Goal: Obtain resource: Obtain resource

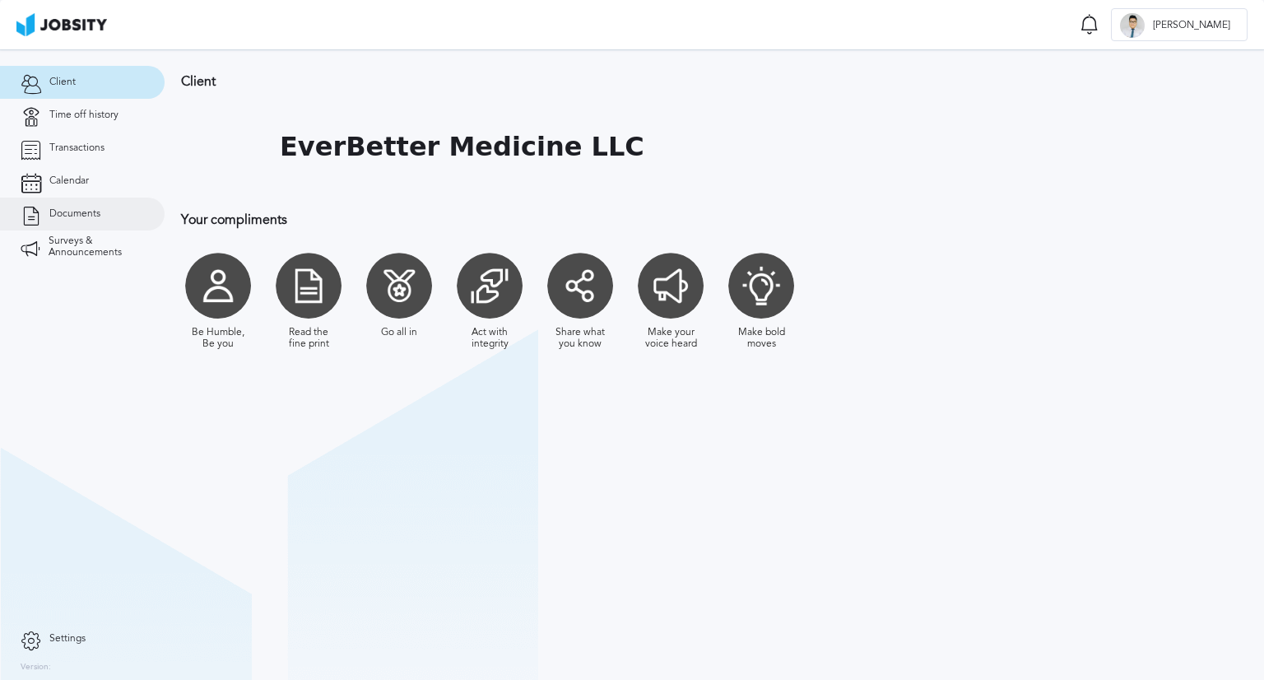
click at [103, 213] on link "Documents" at bounding box center [82, 214] width 165 height 33
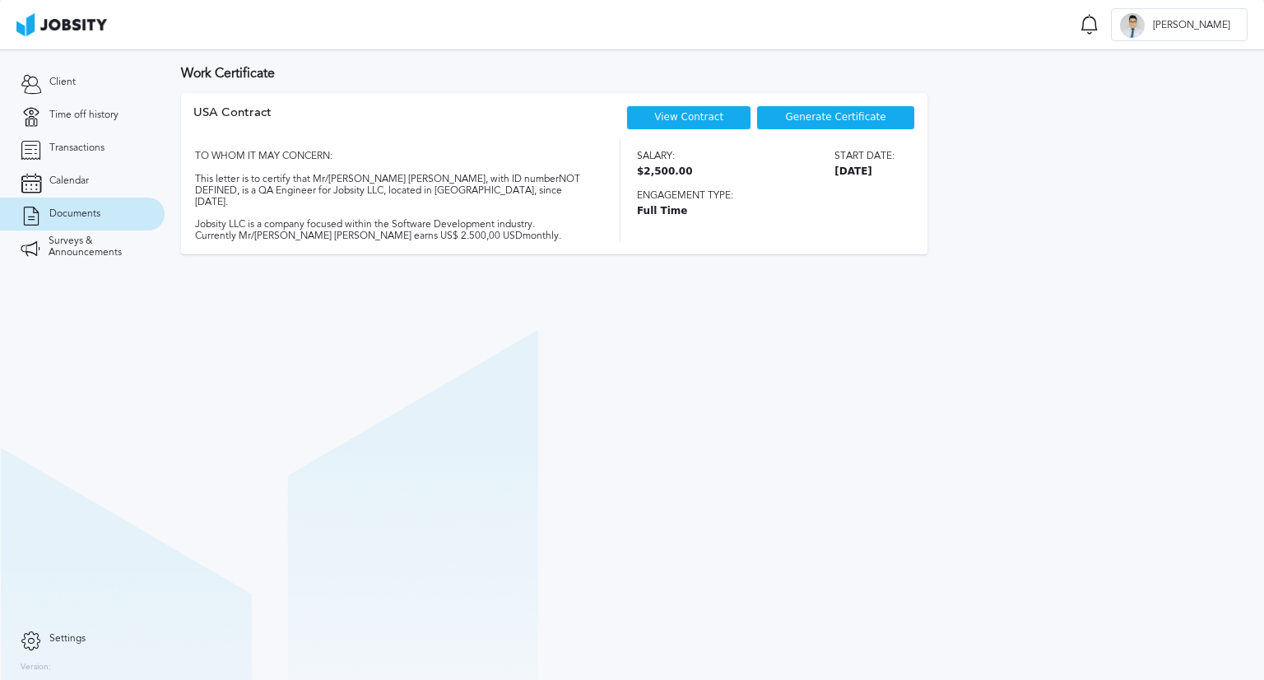
click at [818, 114] on span "Generate Certificate" at bounding box center [836, 118] width 100 height 12
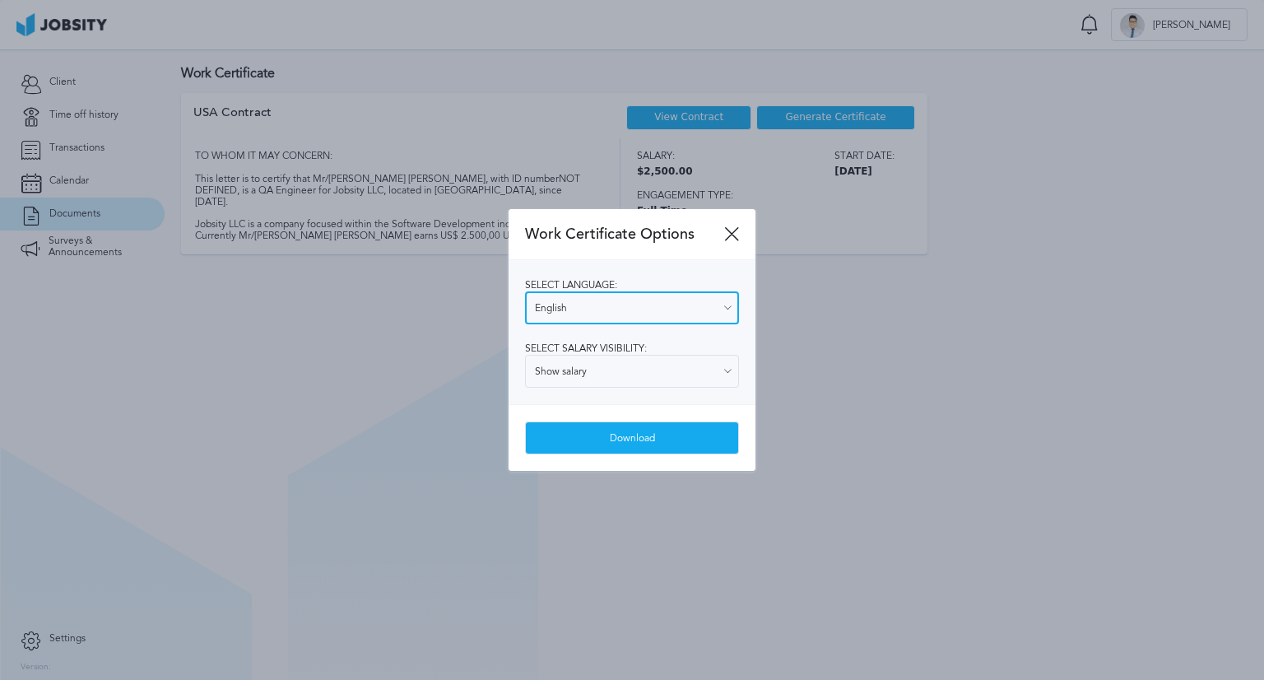
click at [728, 299] on input "English" at bounding box center [632, 307] width 214 height 33
click at [680, 343] on div "Select language: English English Spanish Select salary visibility: Show salary …" at bounding box center [632, 332] width 247 height 144
click at [712, 394] on div "Select language: English English Spanish Select salary visibility: Show salary …" at bounding box center [632, 332] width 247 height 144
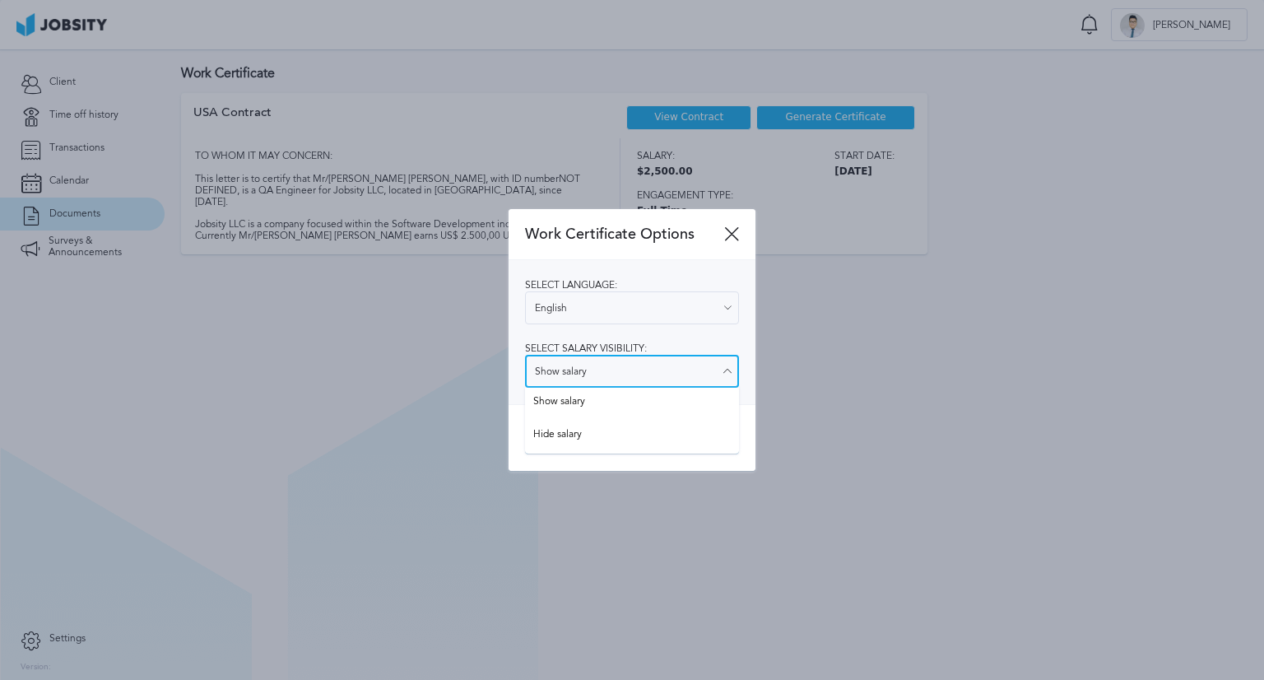
click at [582, 361] on input "Show salary" at bounding box center [632, 371] width 214 height 33
type input "Hide salary"
click at [560, 434] on div "Work Certificate Options Select language: English English Spanish Select salary…" at bounding box center [632, 340] width 247 height 262
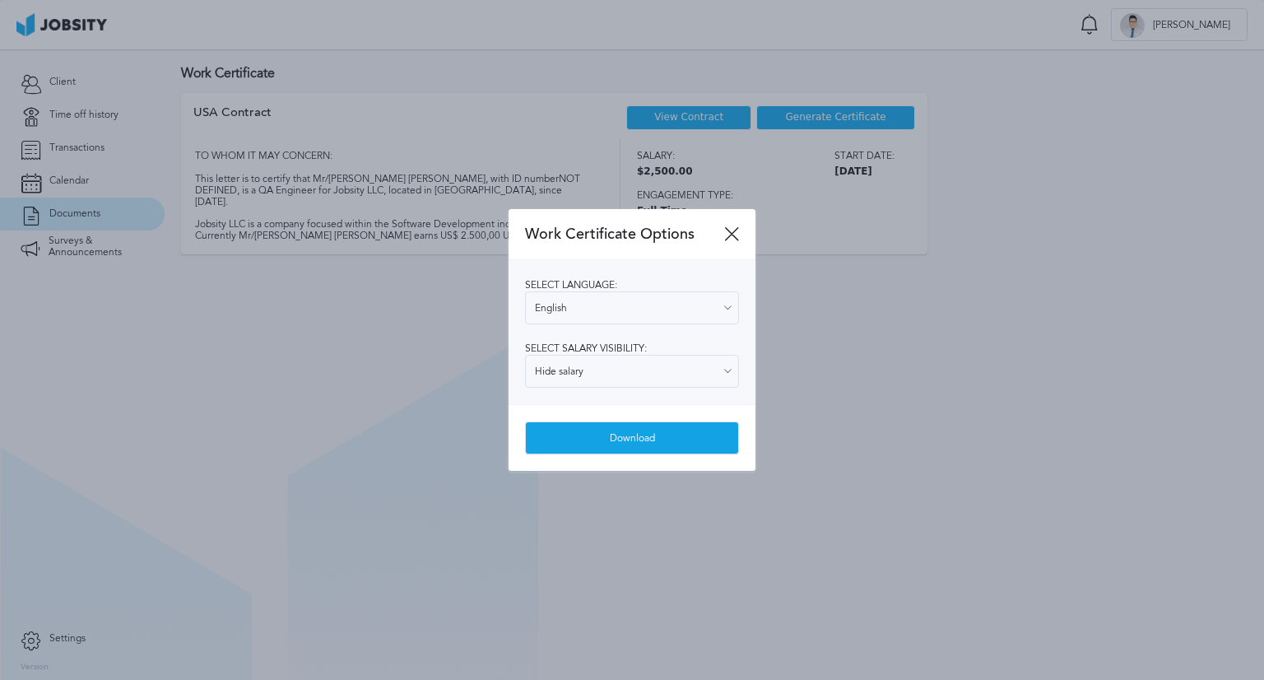
click at [630, 435] on div "Download" at bounding box center [632, 438] width 212 height 33
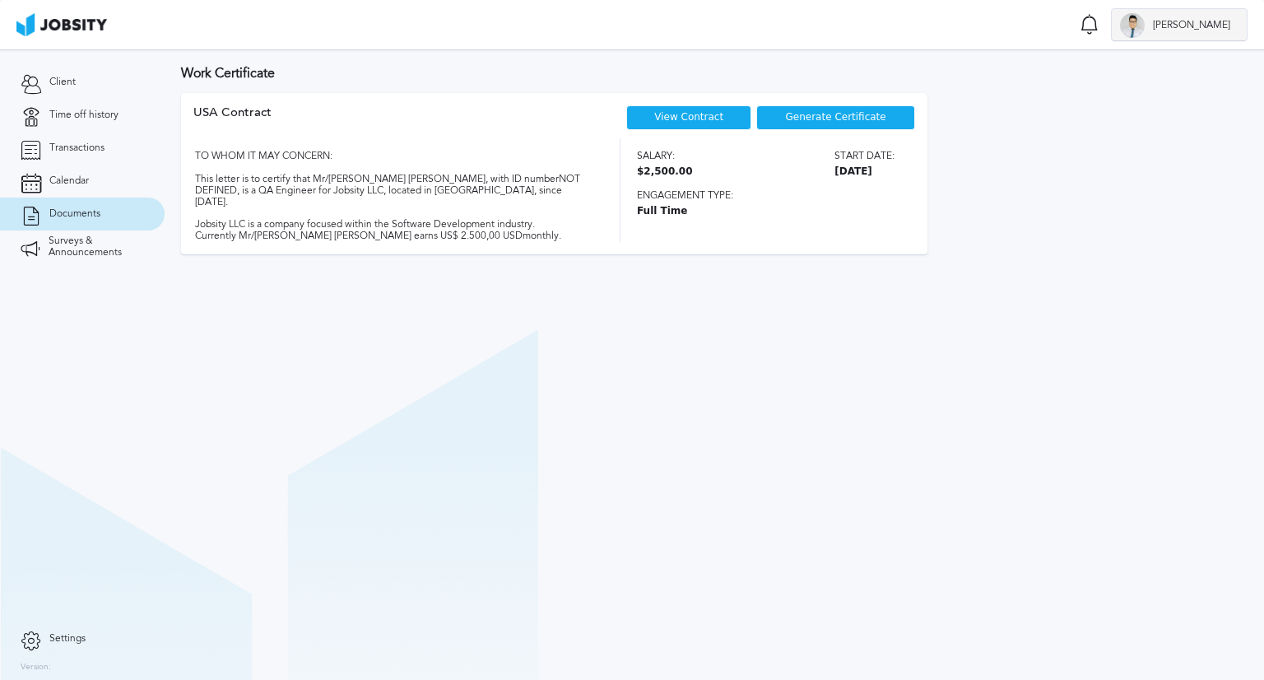
click at [1223, 26] on span "[PERSON_NAME]" at bounding box center [1192, 26] width 94 height 12
click at [1033, 31] on div "Log Out" at bounding box center [632, 340] width 1264 height 680
click at [41, 75] on link "Client" at bounding box center [82, 82] width 165 height 33
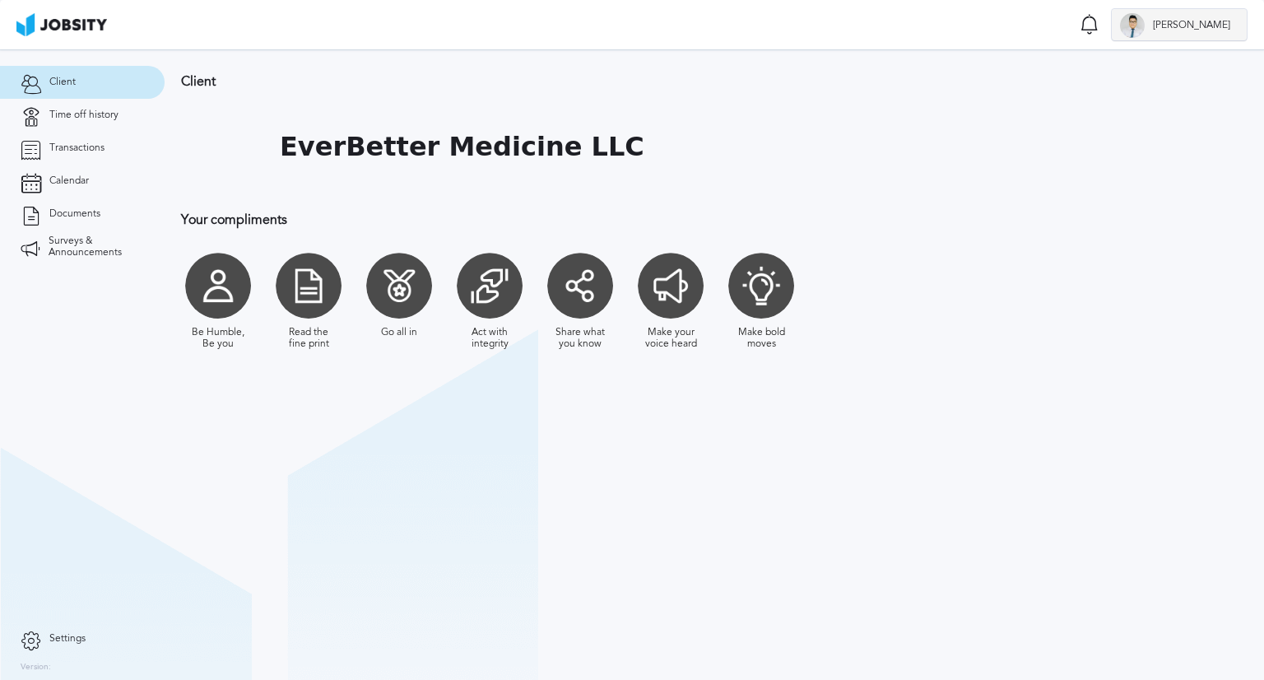
click at [1145, 22] on div at bounding box center [1132, 25] width 25 height 25
click at [1084, 34] on div "Log Out" at bounding box center [632, 340] width 1264 height 680
click at [1100, 21] on icon at bounding box center [1090, 24] width 20 height 21
click at [1111, 314] on section "Client EverBetter Medicine LLC Your compliments Be Humble, Be you Read the fine…" at bounding box center [715, 364] width 1100 height 631
click at [201, 291] on div at bounding box center [218, 286] width 66 height 66
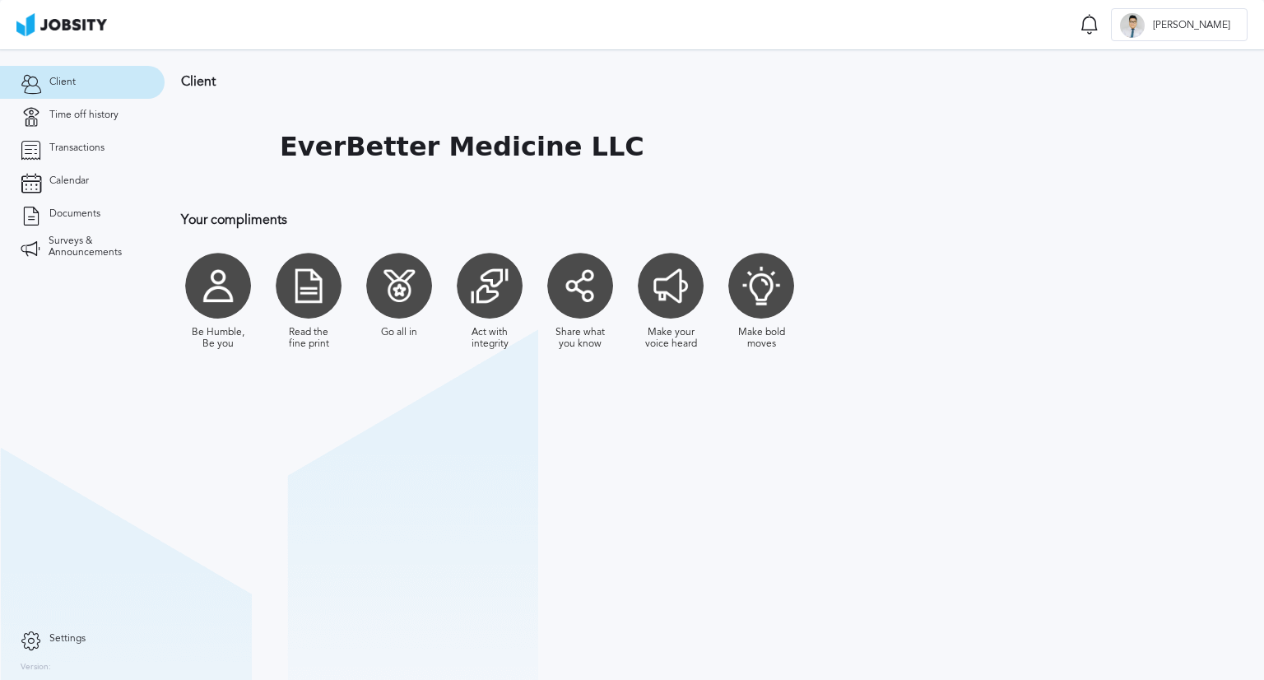
click at [72, 86] on span "Client" at bounding box center [62, 83] width 26 height 12
click at [76, 111] on span "Time off history" at bounding box center [83, 115] width 69 height 12
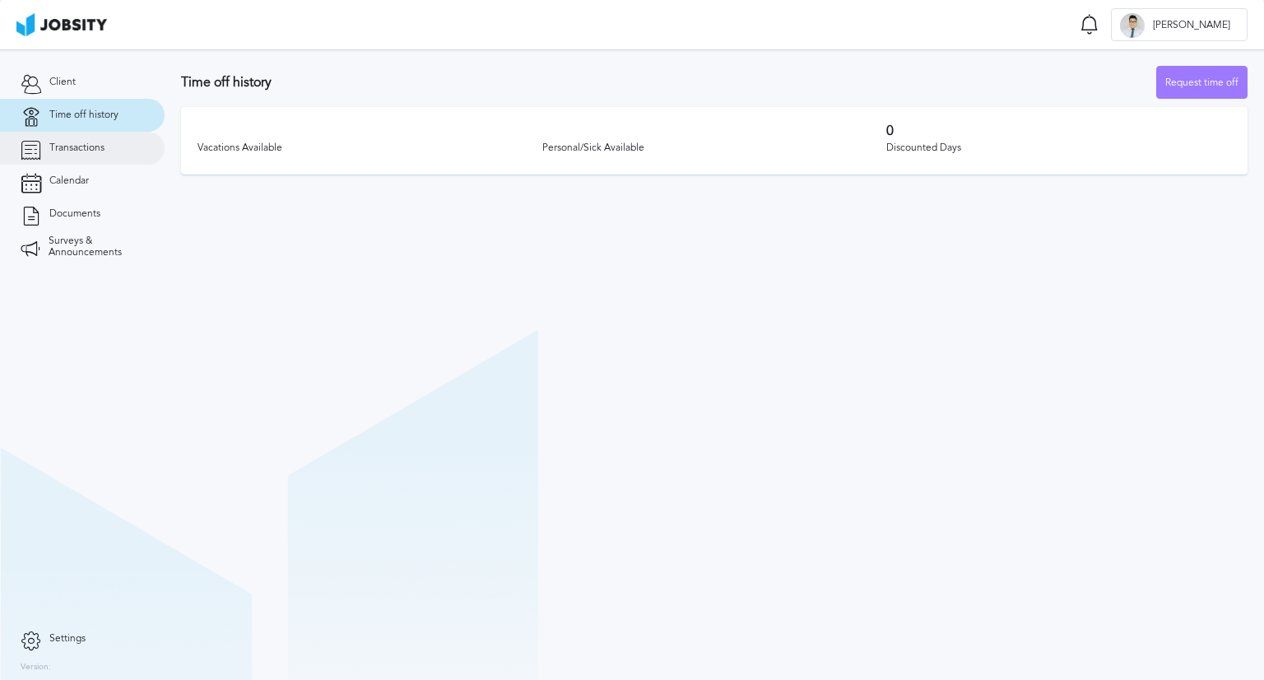
click at [85, 156] on link "Transactions" at bounding box center [82, 148] width 165 height 33
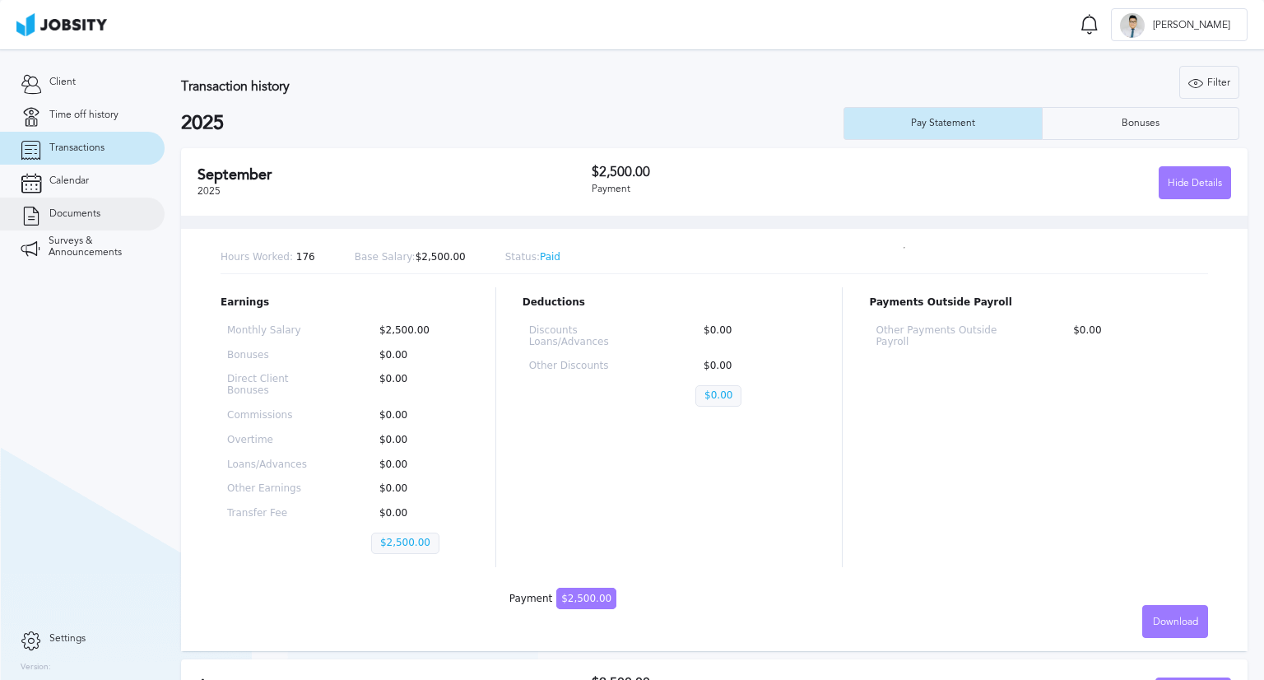
click at [89, 200] on link "Documents" at bounding box center [82, 214] width 165 height 33
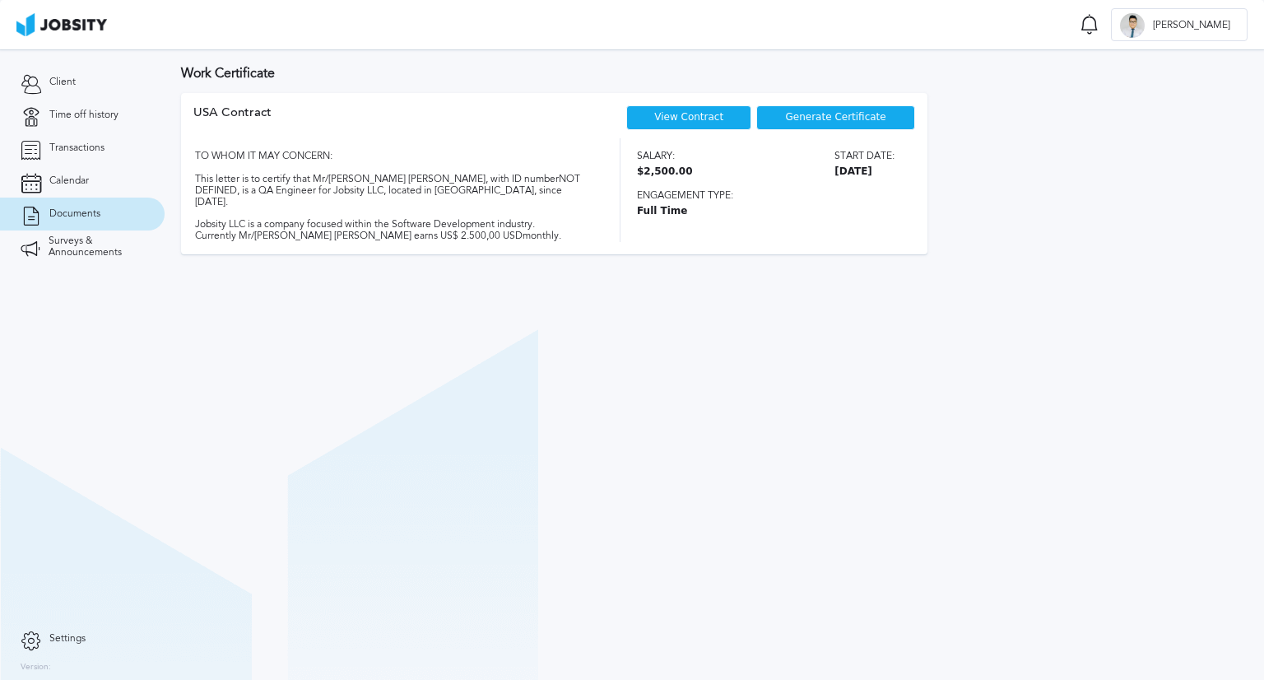
click at [703, 127] on div "View Contract" at bounding box center [688, 117] width 125 height 25
click at [709, 119] on link "View Contract" at bounding box center [688, 117] width 69 height 12
click at [1100, 29] on icon at bounding box center [1090, 24] width 20 height 21
click at [400, 604] on section "Work Certificate USA [DEMOGRAPHIC_DATA] View Contract Generate Certificate TO W…" at bounding box center [715, 364] width 1100 height 631
click at [111, 241] on span "Surveys & Announcements" at bounding box center [96, 246] width 95 height 23
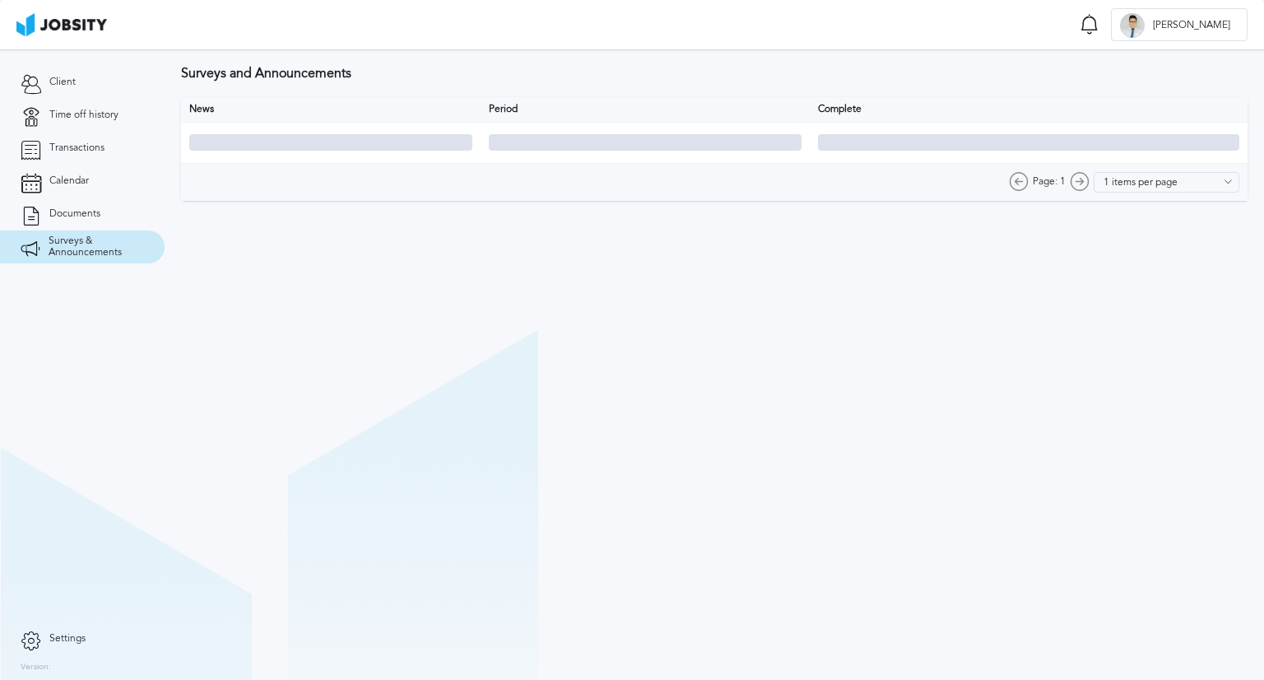
type input "10 items per page"
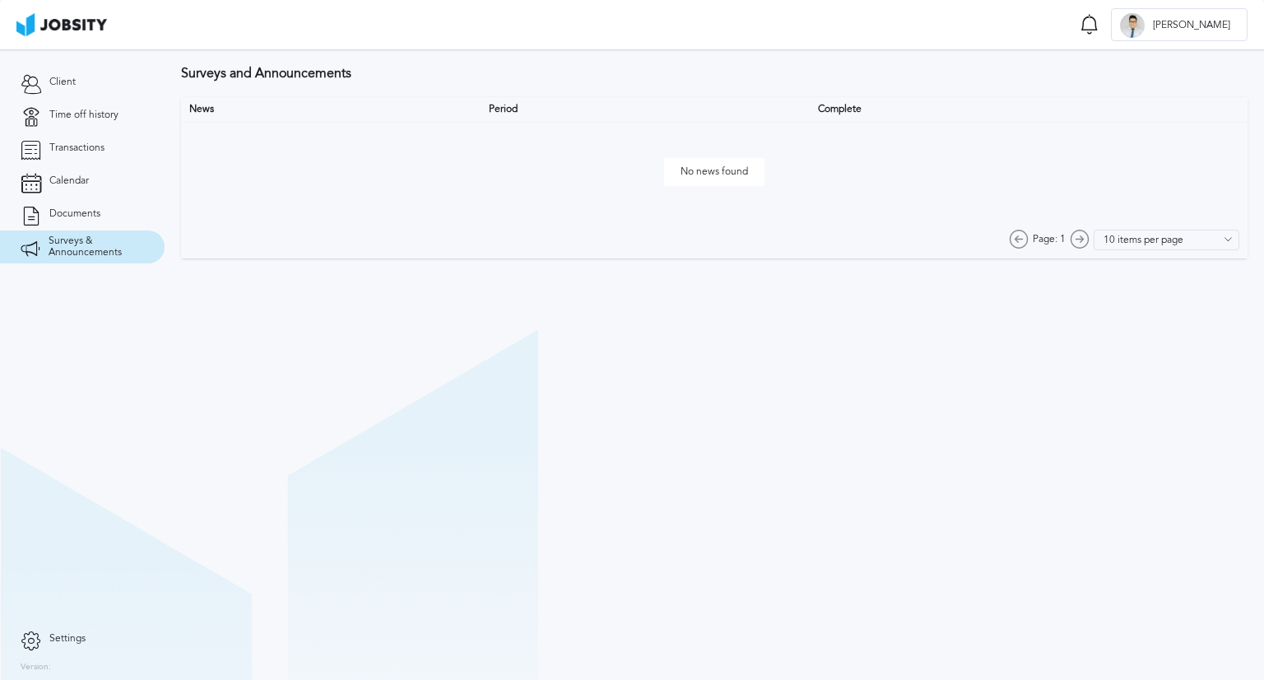
click at [33, 636] on icon at bounding box center [31, 638] width 21 height 15
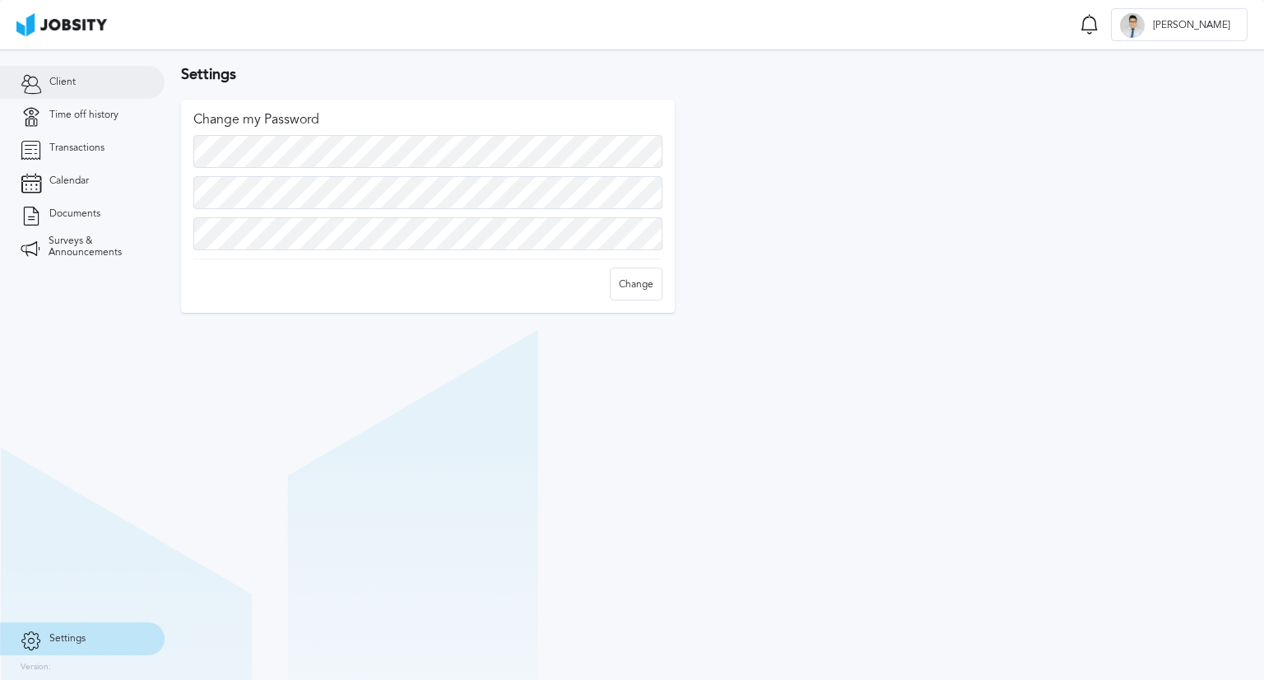
click at [73, 88] on link "Client" at bounding box center [82, 82] width 165 height 33
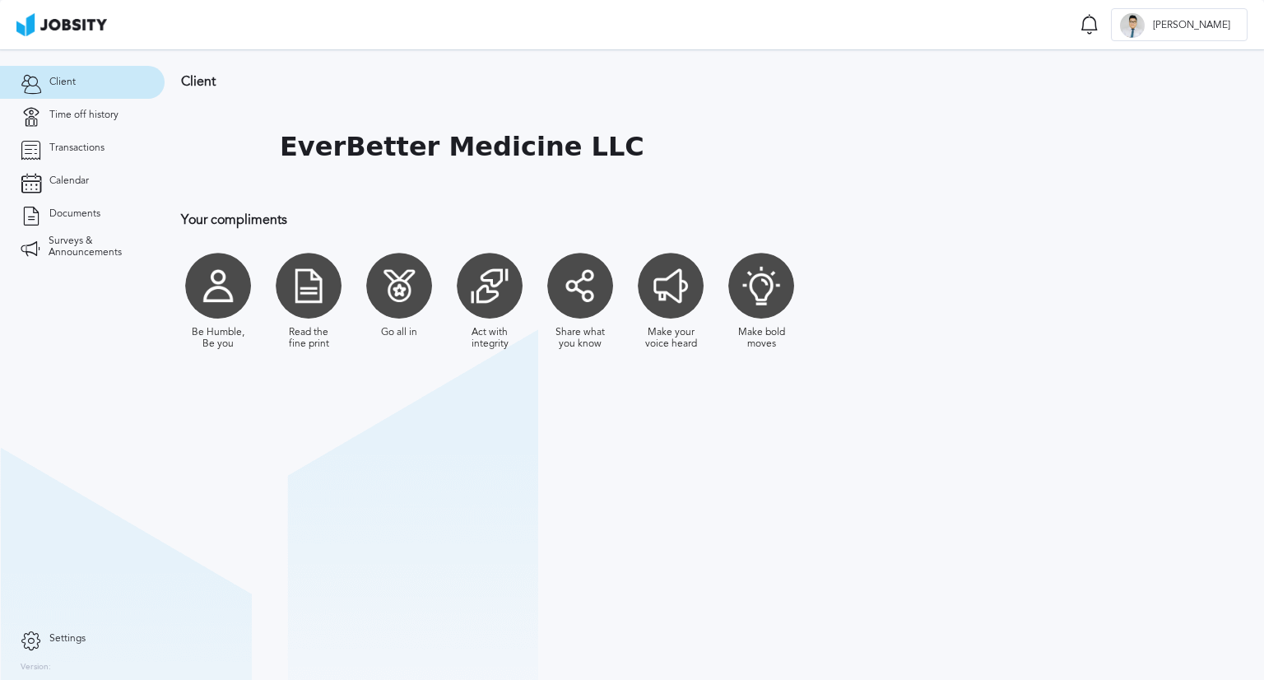
drag, startPoint x: 347, startPoint y: 284, endPoint x: 460, endPoint y: 277, distance: 113.0
click at [348, 284] on div "Be Humble, Be you Read the fine print Go all in Act with integrity Share what y…" at bounding box center [627, 302] width 893 height 114
click at [594, 277] on div at bounding box center [580, 286] width 66 height 66
click at [777, 281] on div at bounding box center [762, 286] width 66 height 66
click at [72, 103] on link "Time off history" at bounding box center [82, 115] width 165 height 33
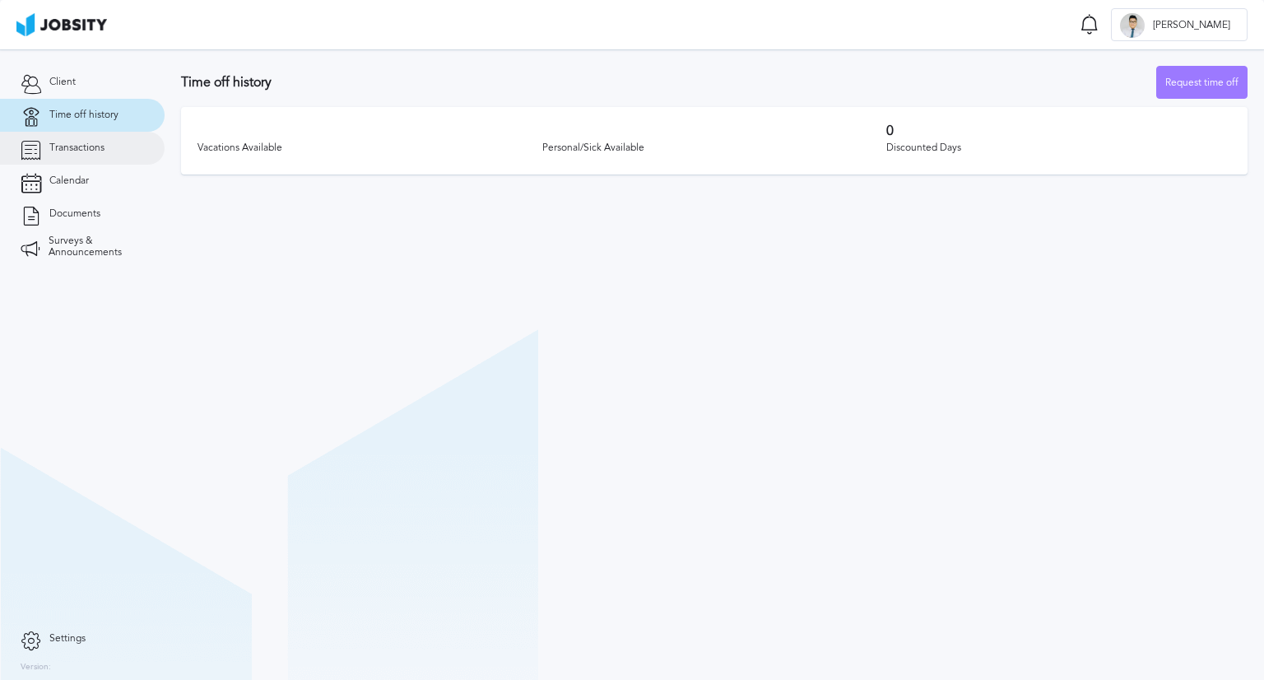
click at [76, 139] on link "Transactions" at bounding box center [82, 148] width 165 height 33
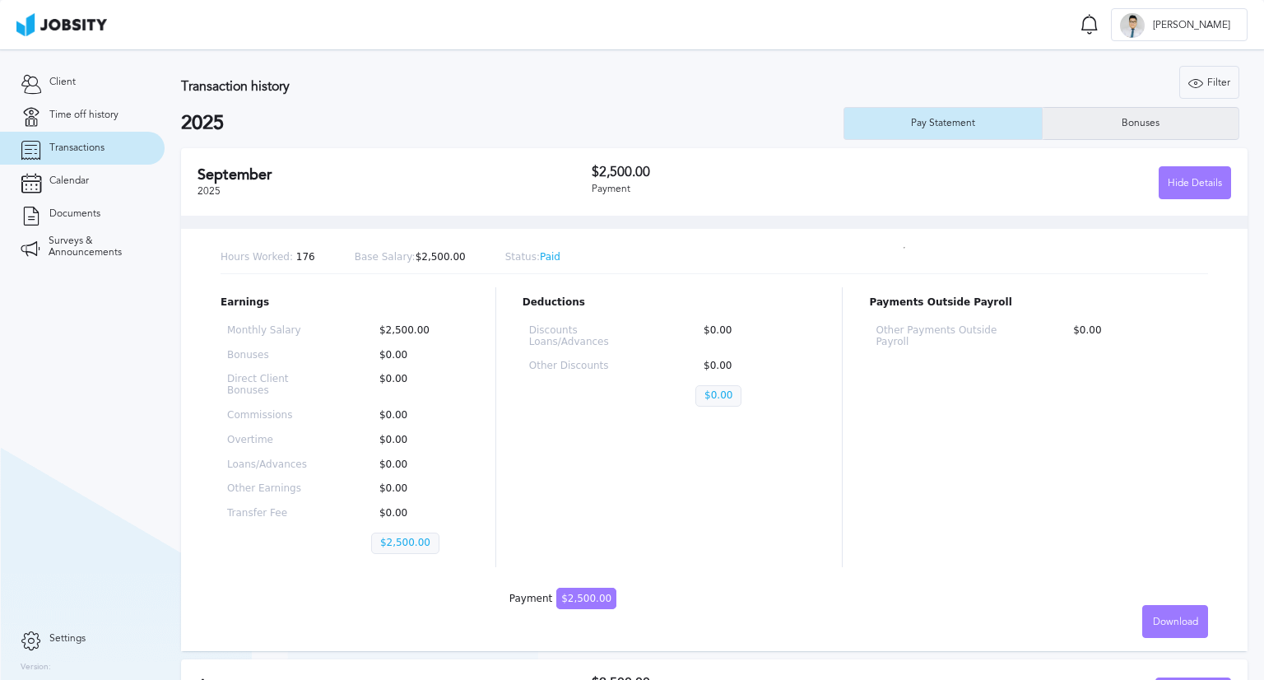
click at [1101, 123] on div "Bonuses" at bounding box center [1141, 123] width 197 height 33
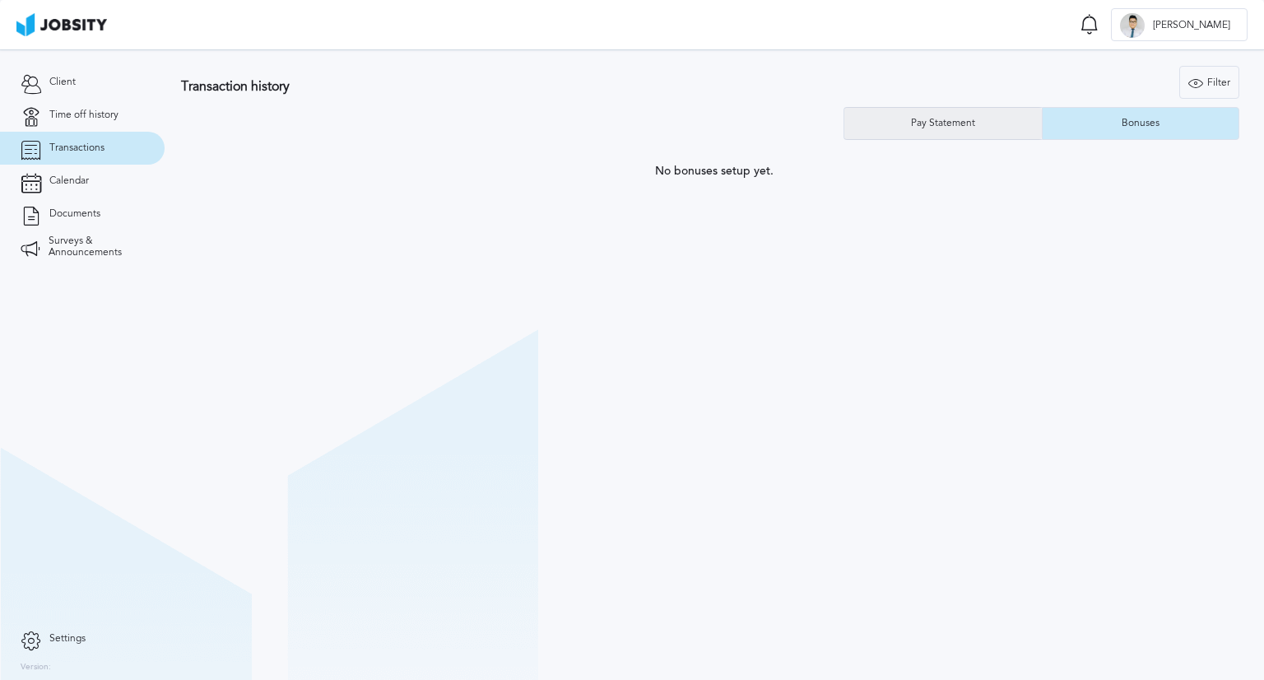
click at [999, 116] on div "Pay Statement" at bounding box center [944, 123] width 198 height 33
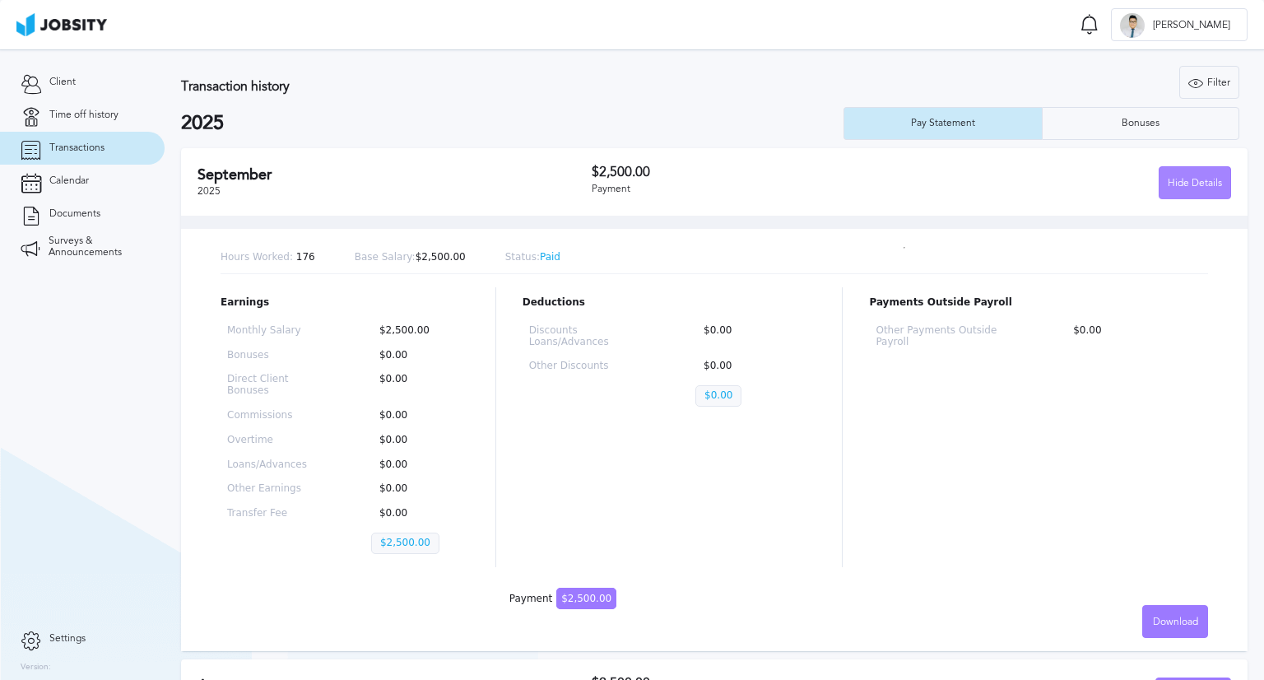
click at [1190, 189] on div "Hide Details" at bounding box center [1195, 183] width 71 height 33
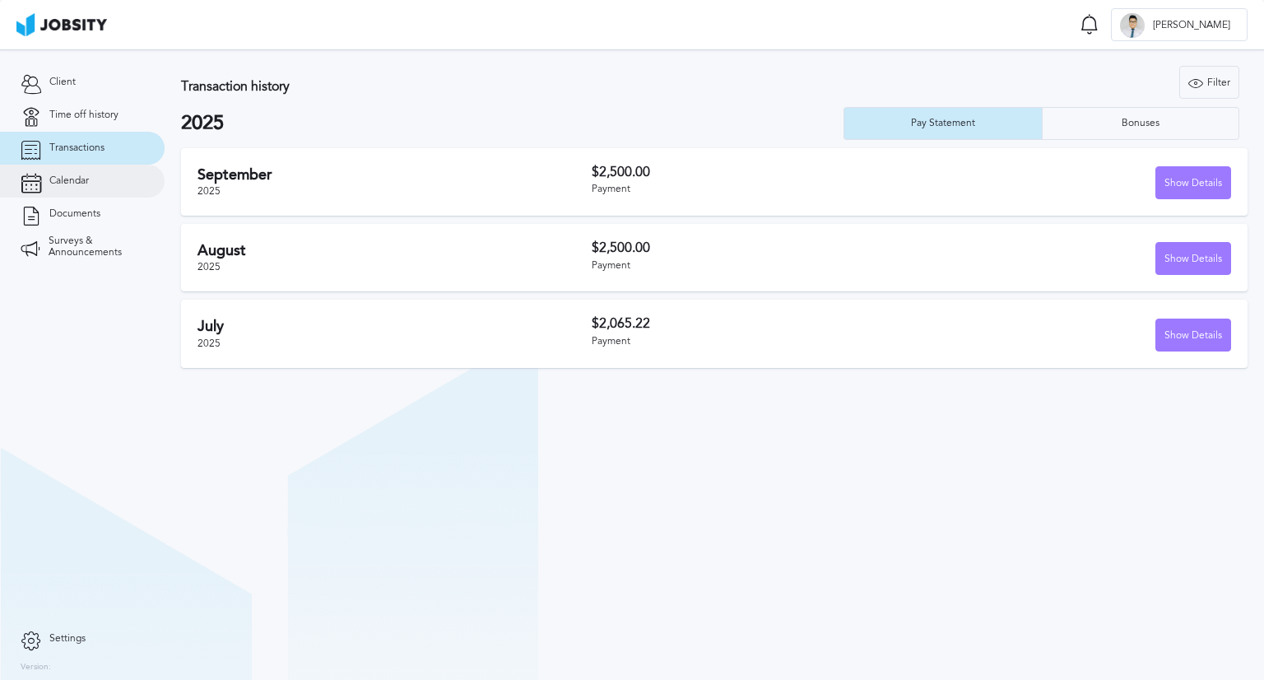
click at [92, 179] on link "Calendar" at bounding box center [82, 181] width 165 height 33
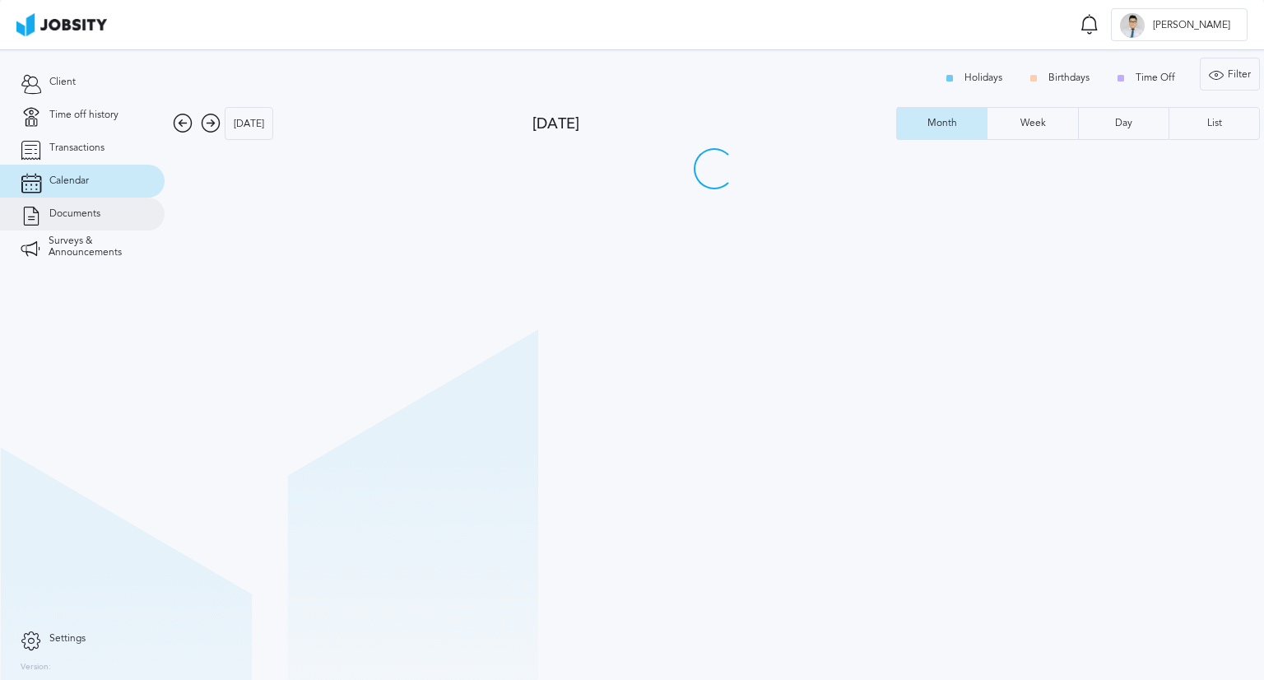
click at [85, 209] on span "Documents" at bounding box center [74, 214] width 51 height 12
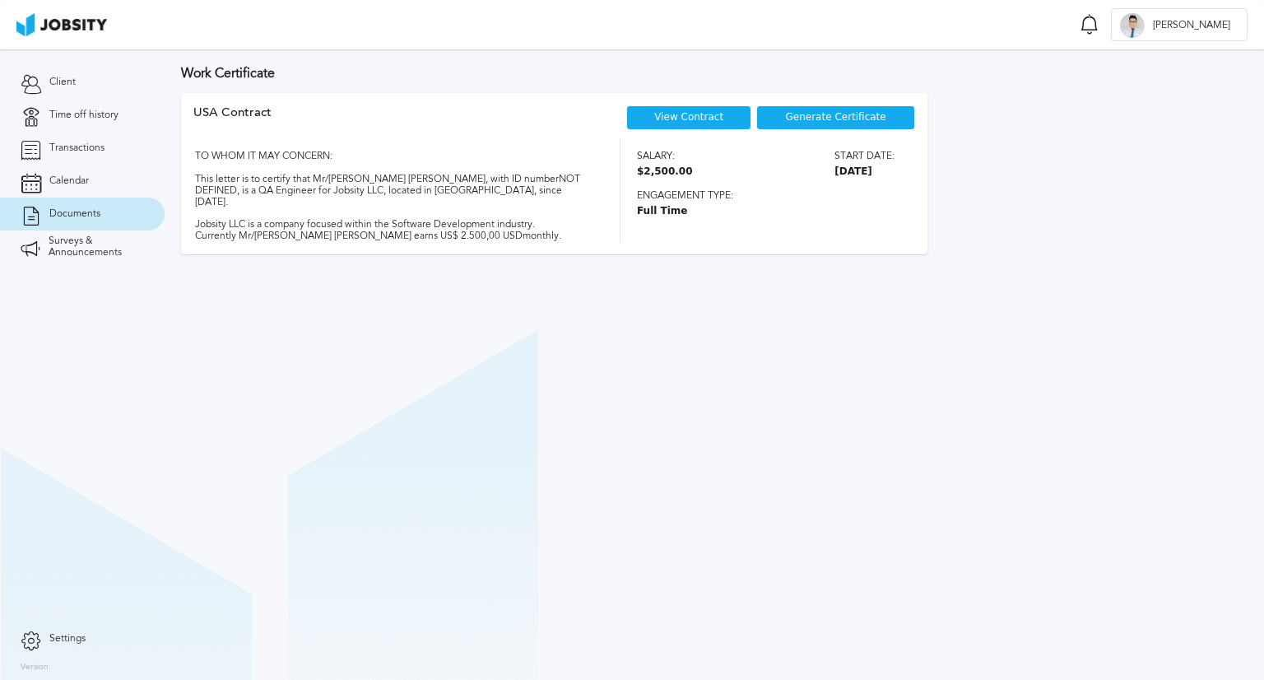
click at [855, 108] on div "Generate Certificate" at bounding box center [836, 117] width 159 height 25
